Goal: Task Accomplishment & Management: Manage account settings

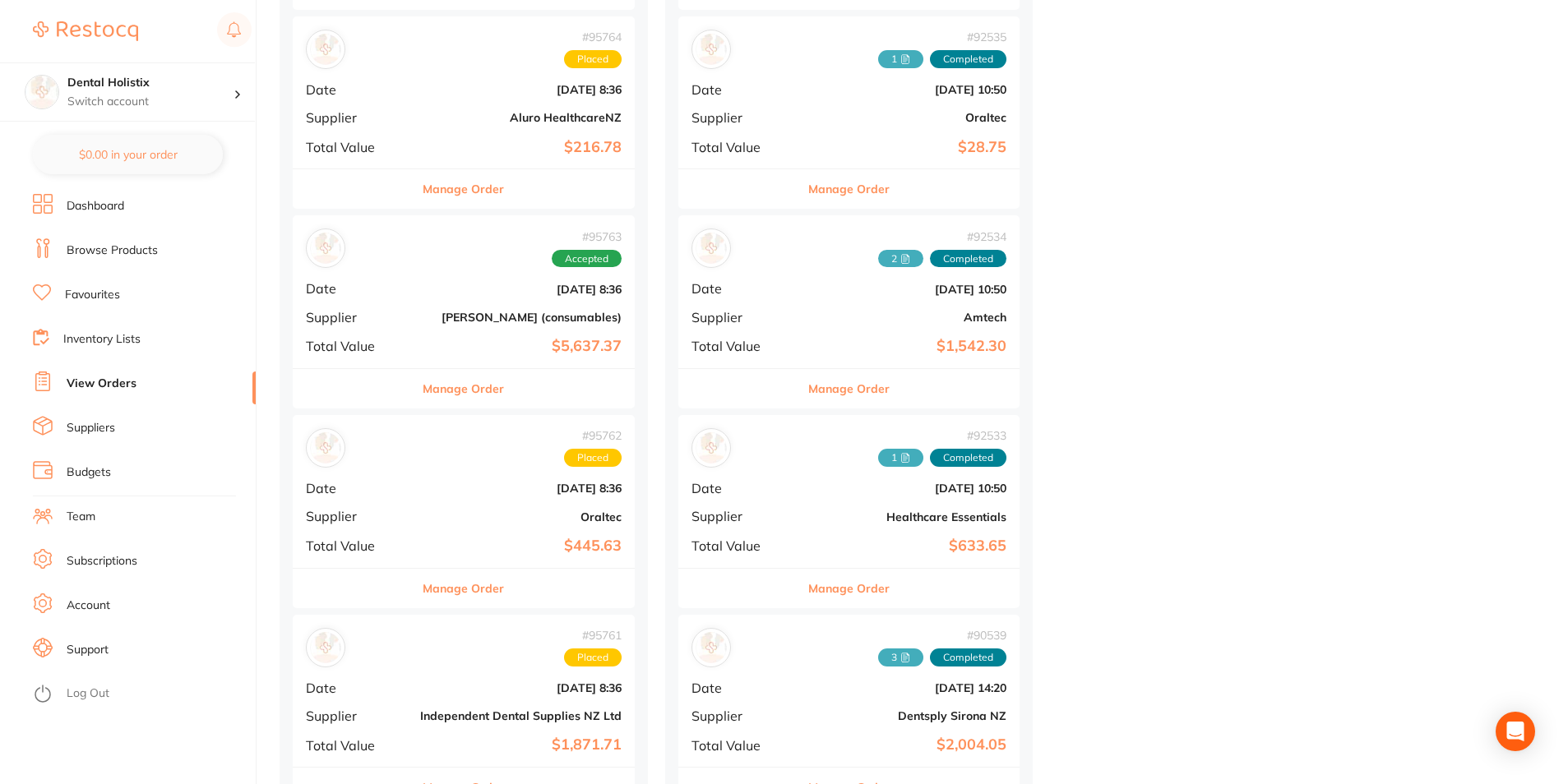
drag, startPoint x: 90, startPoint y: 433, endPoint x: 205, endPoint y: 405, distance: 118.4
click at [91, 432] on link "Suppliers" at bounding box center [90, 428] width 49 height 16
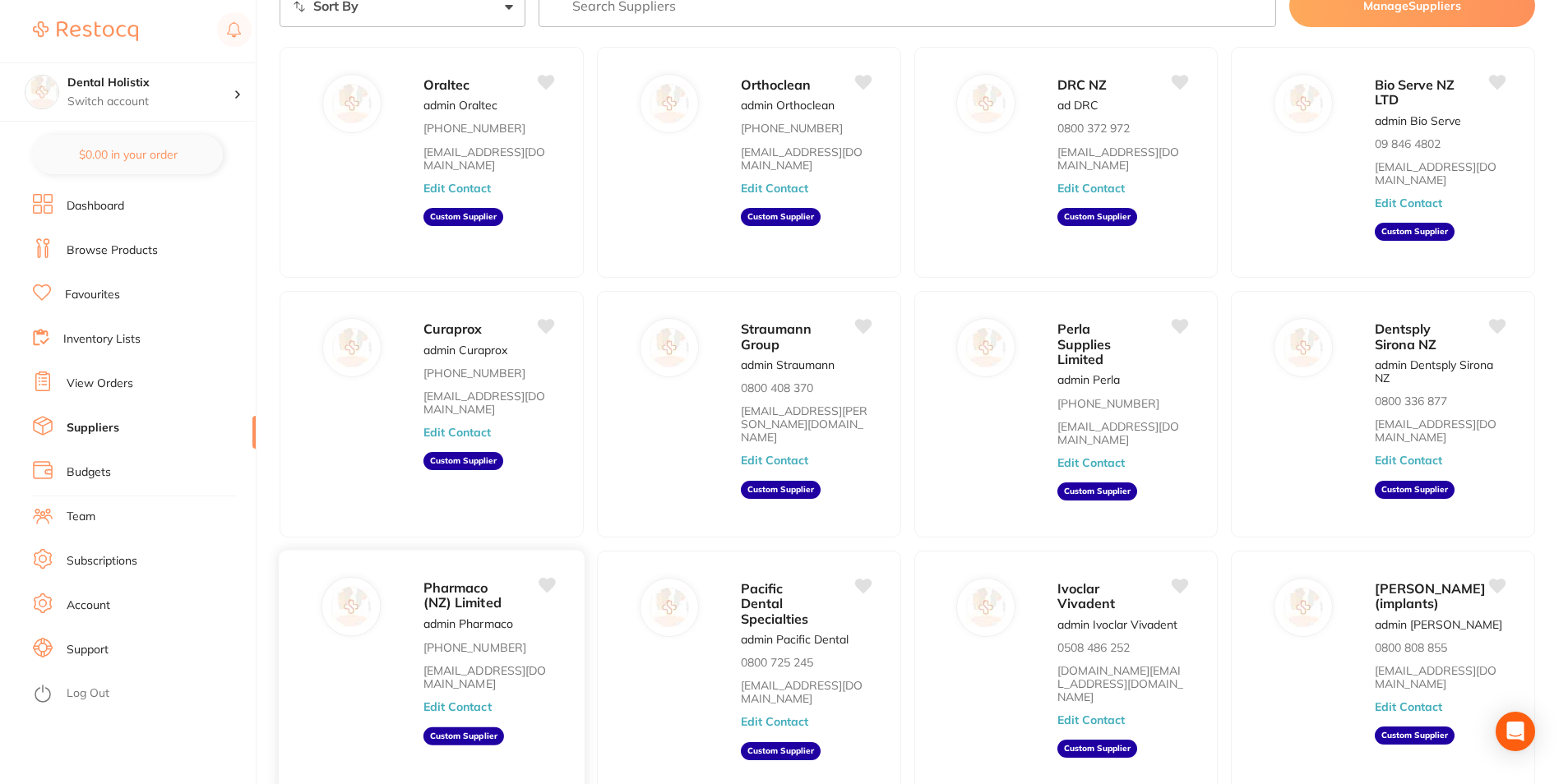
scroll to position [164, 0]
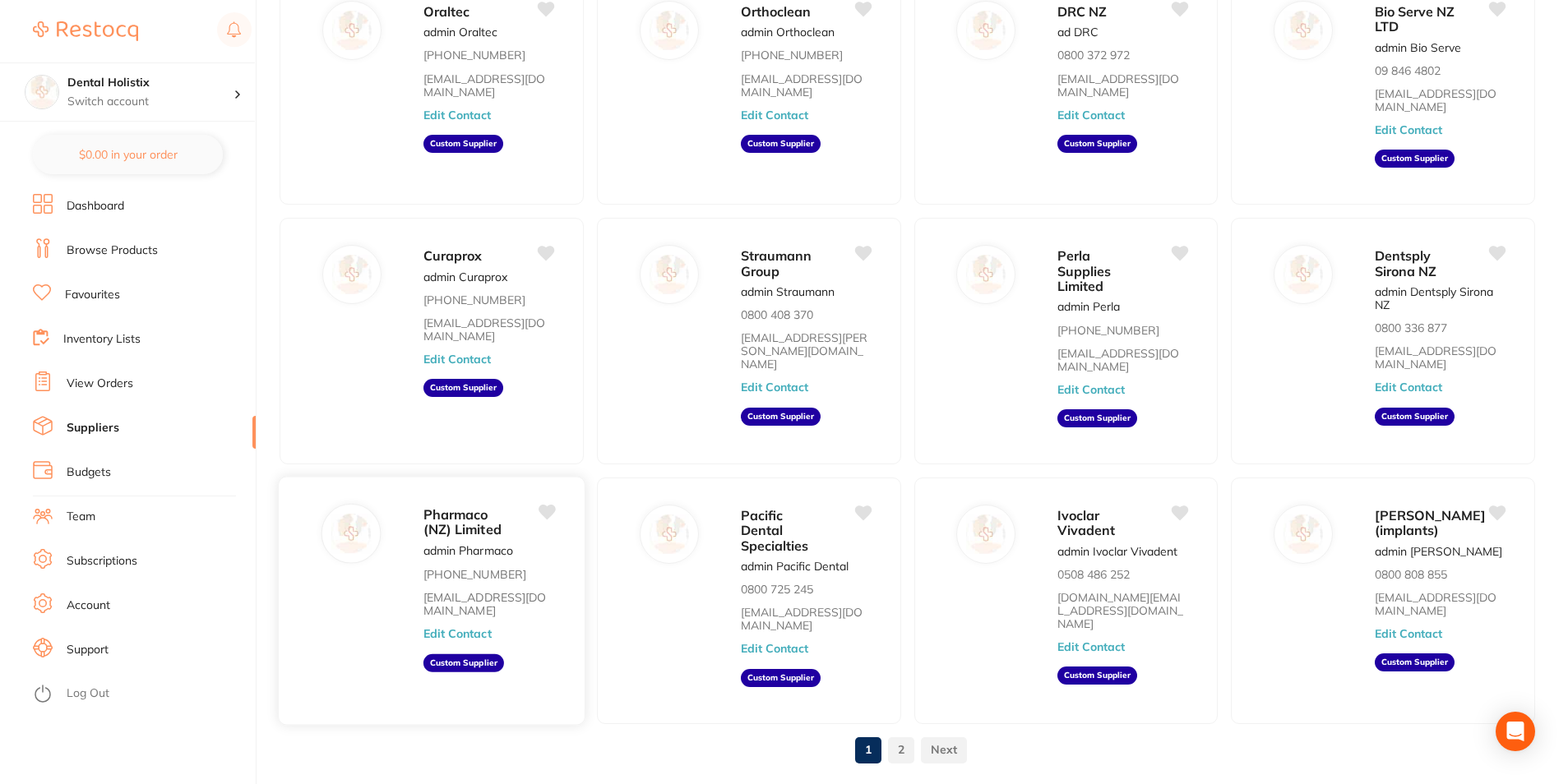
click at [478, 627] on button "Edit Contact" at bounding box center [458, 633] width 68 height 13
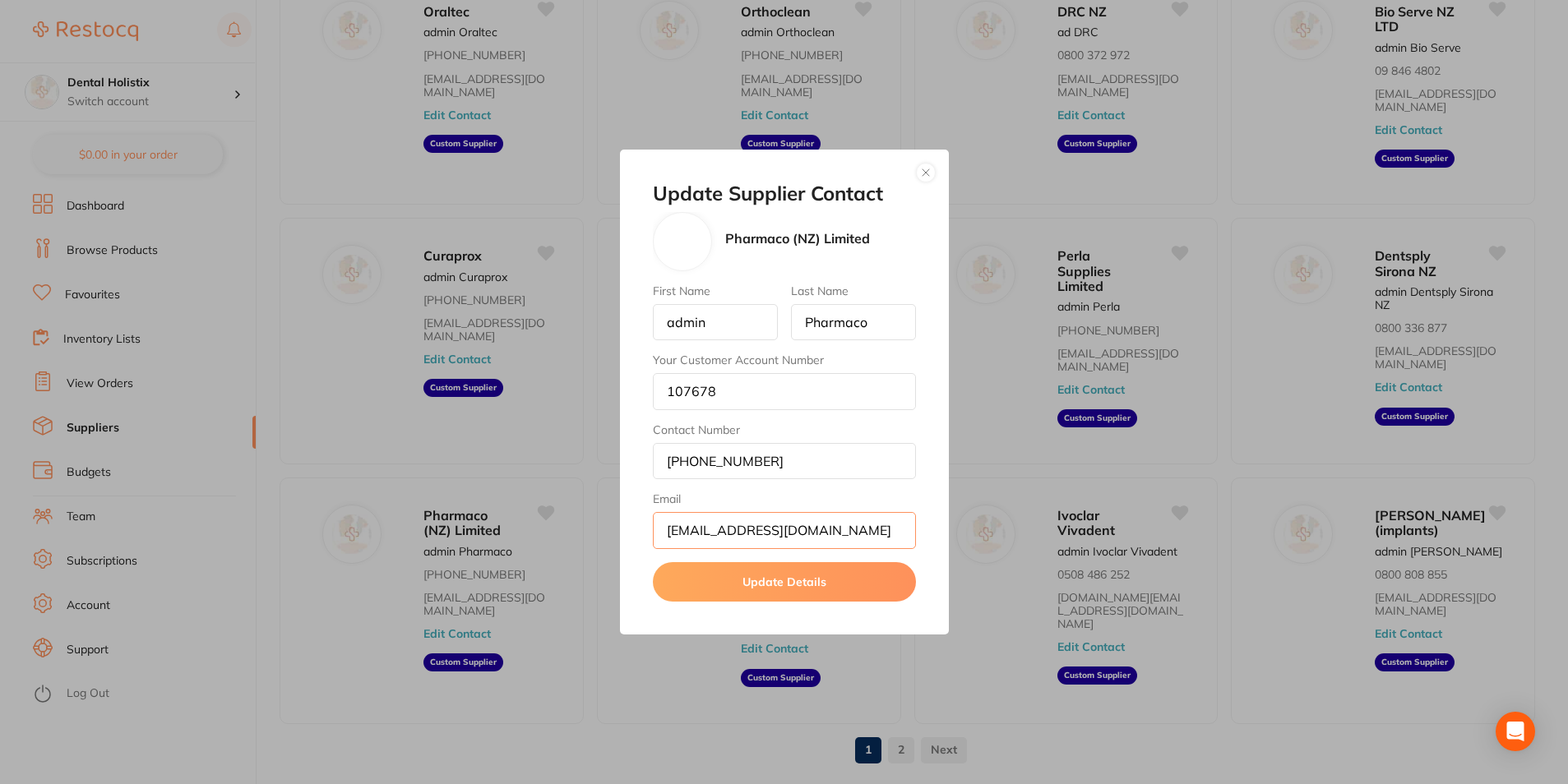
drag, startPoint x: 857, startPoint y: 533, endPoint x: 519, endPoint y: 533, distance: 338.0
click at [519, 533] on div "Update Supplier Contact Pharmaco (NZ) Limited First Name admin Last Name Pharma…" at bounding box center [784, 392] width 1568 height 784
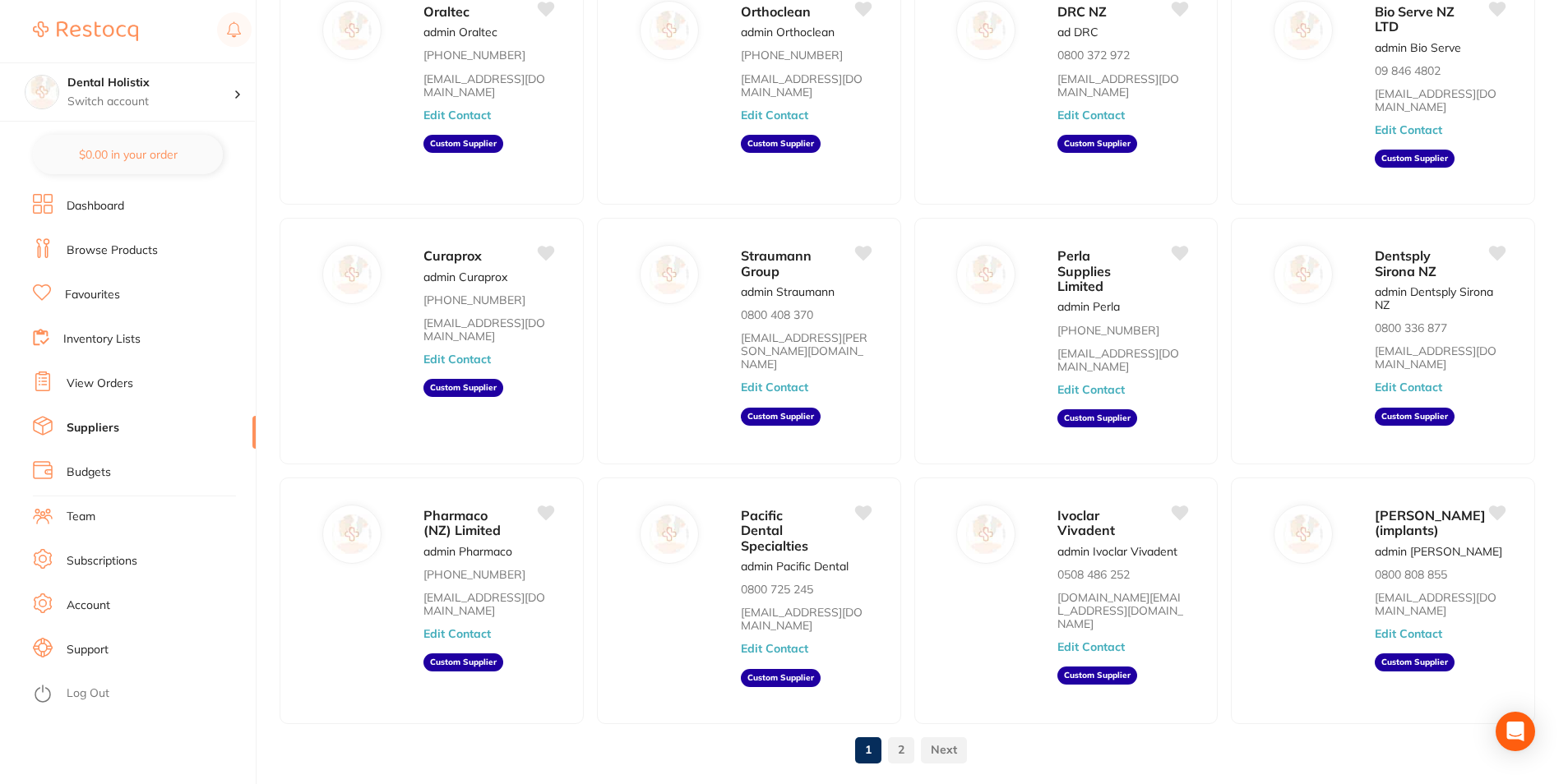
drag, startPoint x: 473, startPoint y: 613, endPoint x: 481, endPoint y: 613, distance: 8.0
click at [473, 627] on button "Edit Contact" at bounding box center [457, 633] width 67 height 13
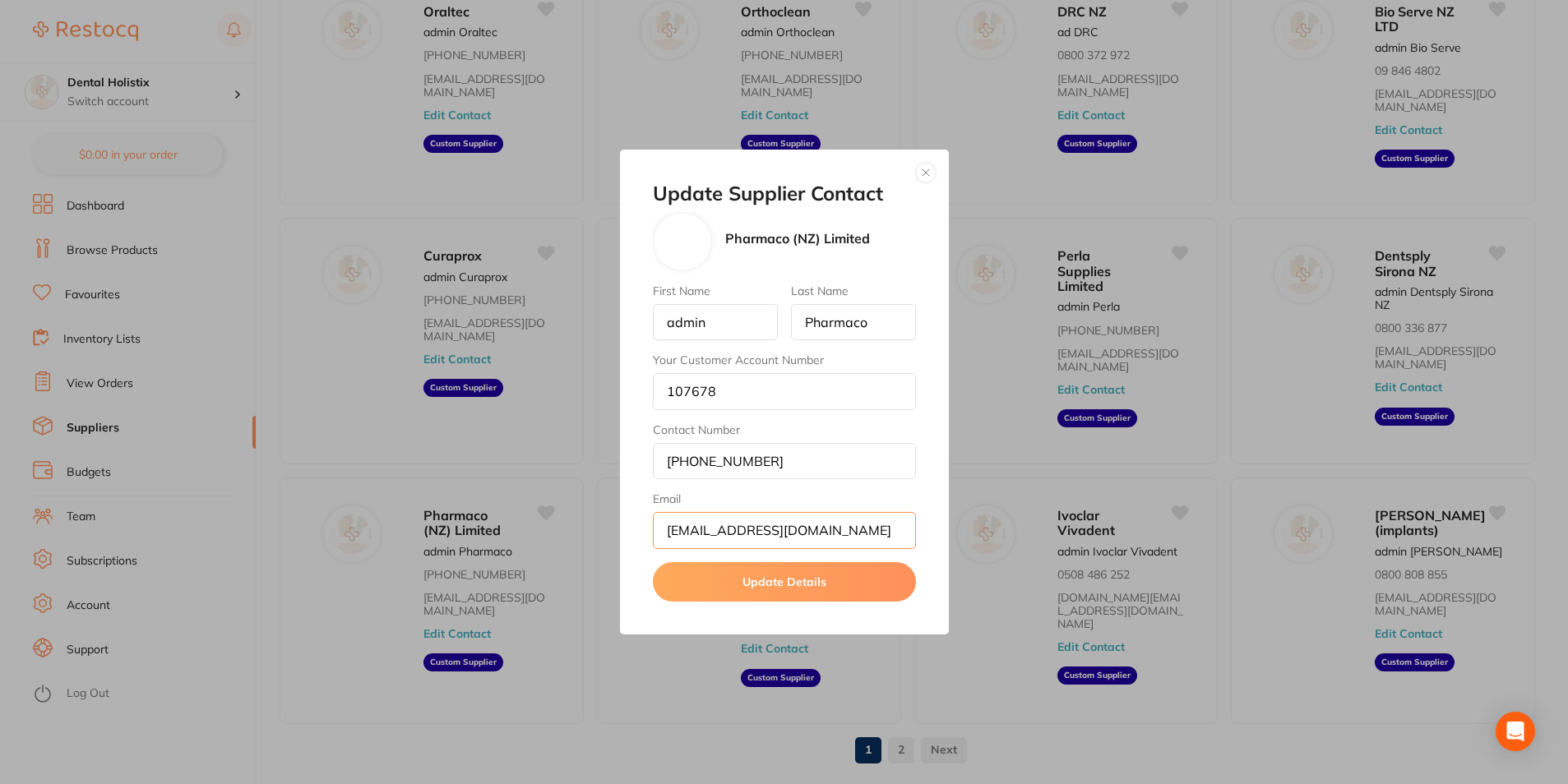
drag, startPoint x: 842, startPoint y: 536, endPoint x: 639, endPoint y: 536, distance: 203.0
click at [639, 536] on div "Update Supplier Contact Pharmaco (NZ) Limited First Name admin Last Name Pharma…" at bounding box center [784, 392] width 329 height 485
type input "[EMAIL_ADDRESS][DOMAIN_NAME]"
click at [758, 592] on button "Update Details" at bounding box center [784, 582] width 263 height 39
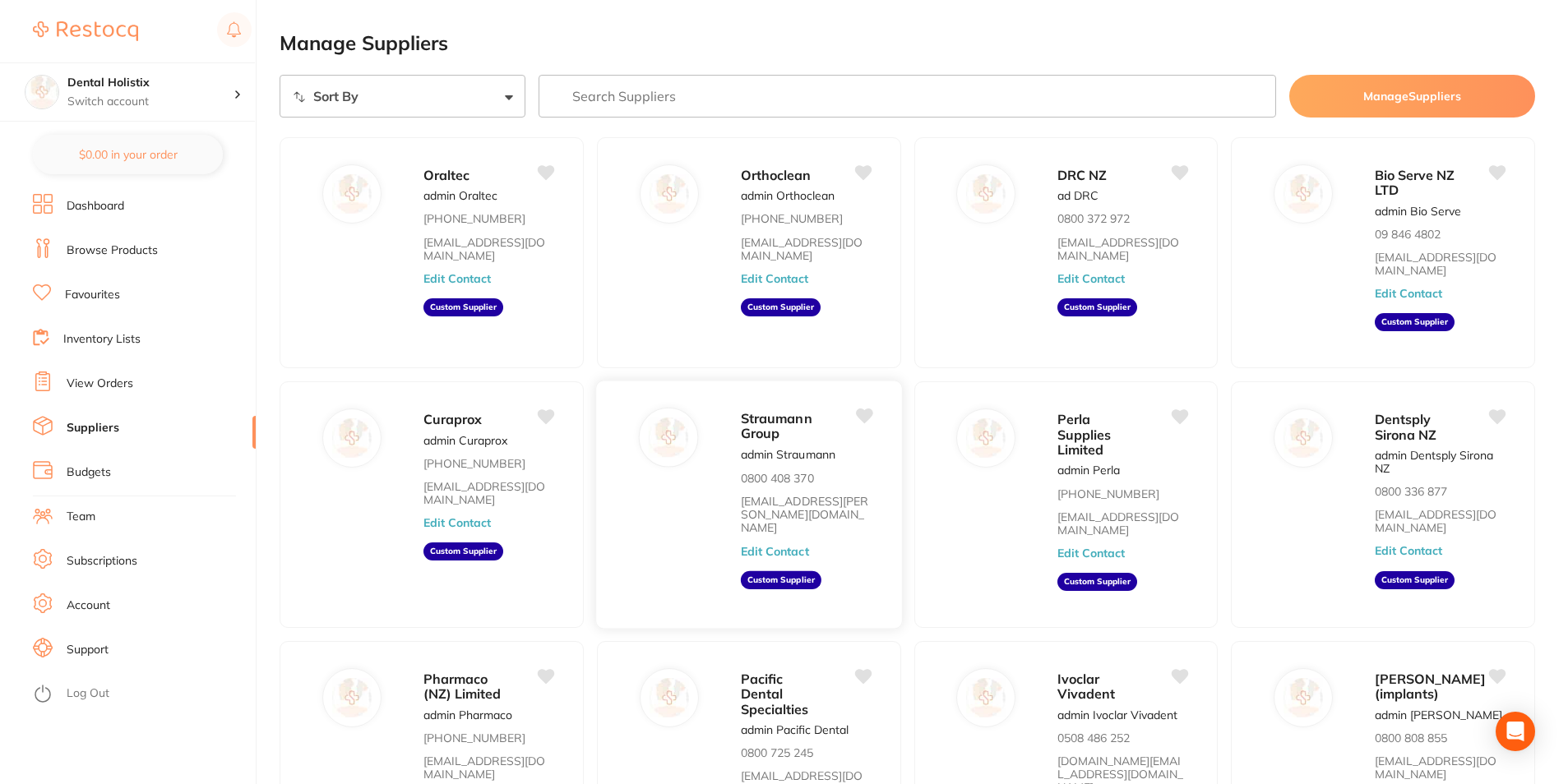
scroll to position [0, 0]
click at [116, 379] on link "View Orders" at bounding box center [100, 383] width 66 height 16
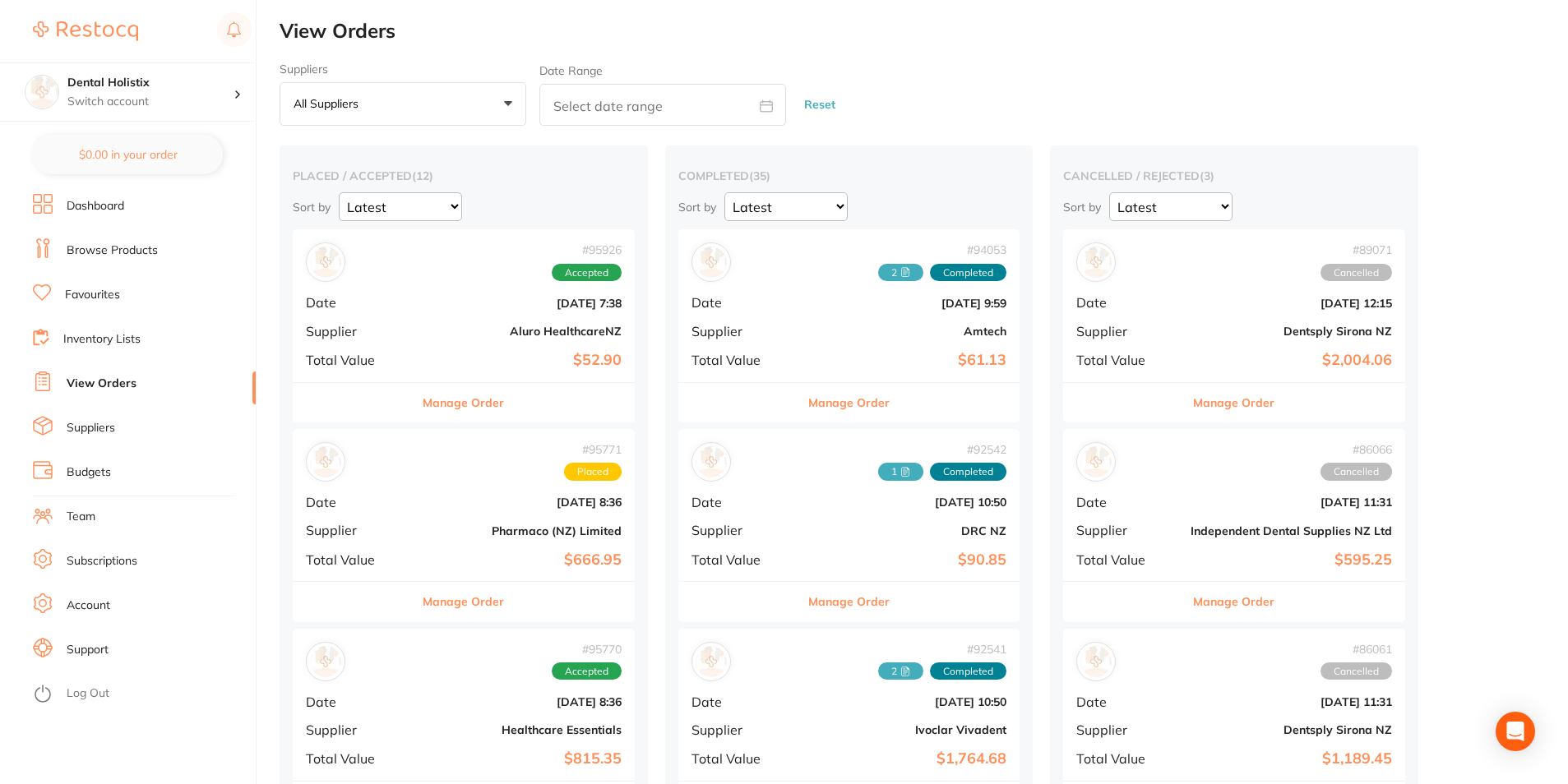
click at [109, 205] on link "Dashboard" at bounding box center [95, 205] width 58 height 16
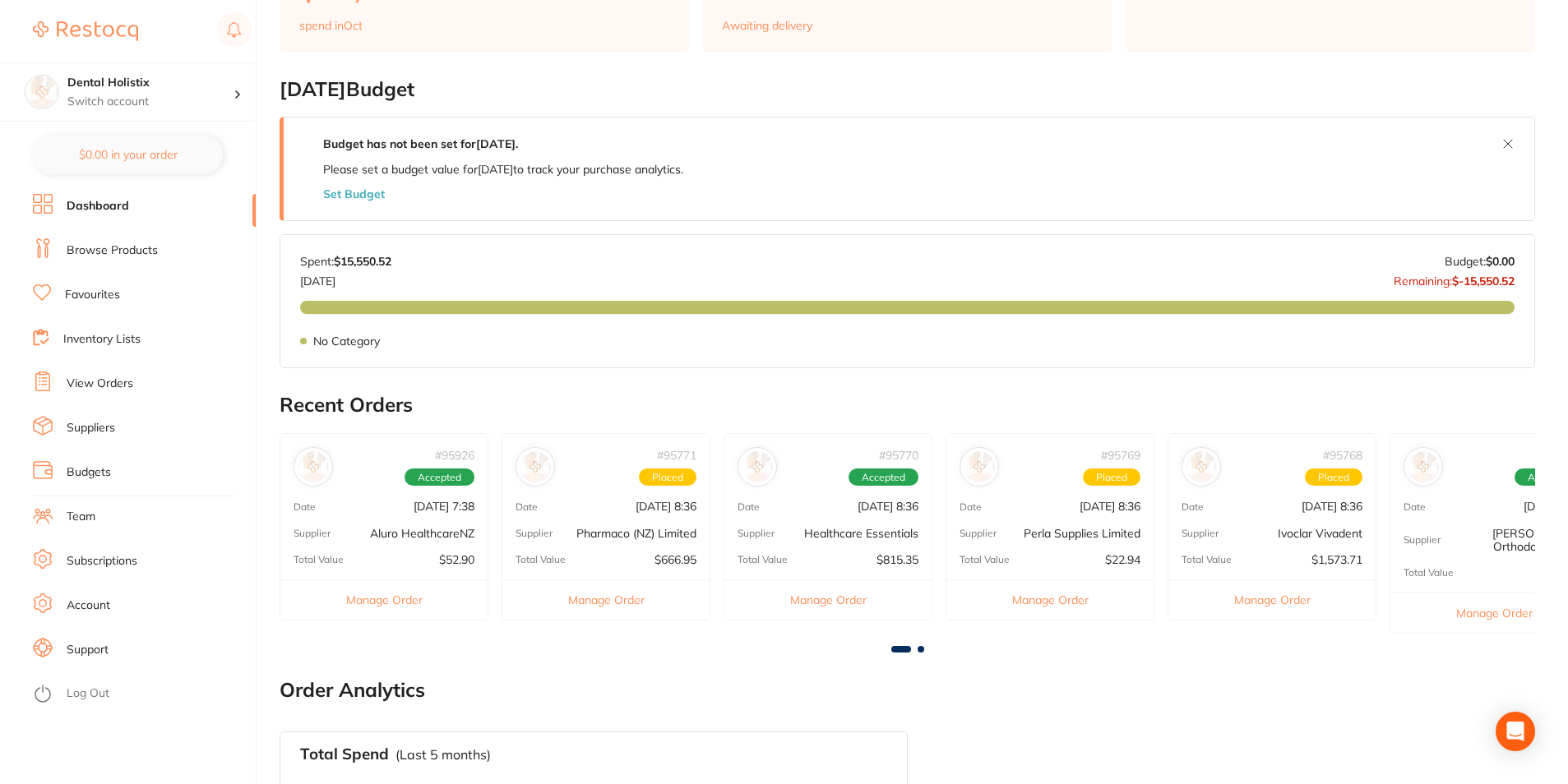
scroll to position [411, 0]
